Goal: Task Accomplishment & Management: Manage account settings

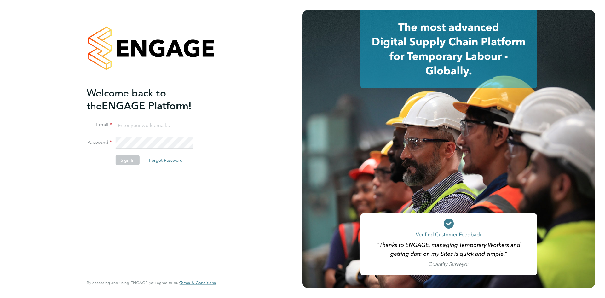
type input "bperkin@psrsolutions.co.uk"
click at [123, 156] on fieldset "Email bperkin@psrsolutions.co.uk Password Sign In Forgot Password" at bounding box center [148, 146] width 123 height 52
click at [123, 157] on button "Sign In" at bounding box center [128, 160] width 24 height 10
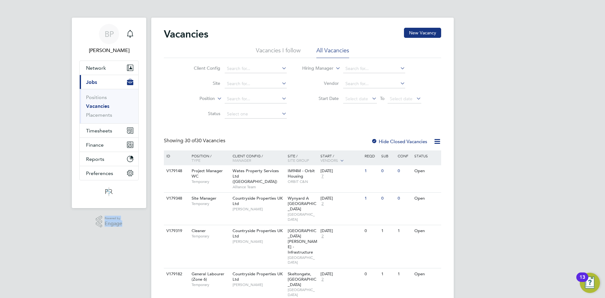
drag, startPoint x: 137, startPoint y: 216, endPoint x: 93, endPoint y: 231, distance: 46.8
click at [93, 231] on div ".st0{fill:#C0C1C2;} Powered by Engage" at bounding box center [109, 221] width 74 height 27
click at [113, 226] on span "Powered by Engage" at bounding box center [112, 221] width 20 height 12
